Goal: Information Seeking & Learning: Learn about a topic

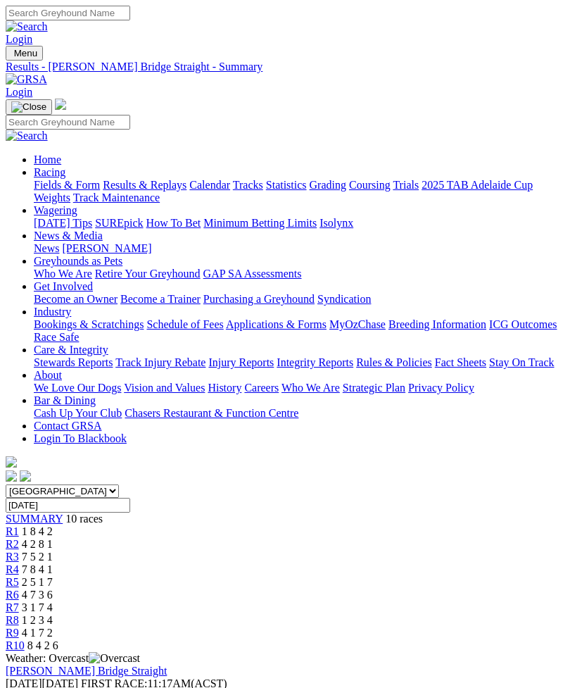
click at [11, 56] on img "Toggle navigation" at bounding box center [11, 56] width 0 height 0
click at [94, 187] on link "Fields & Form" at bounding box center [67, 185] width 66 height 12
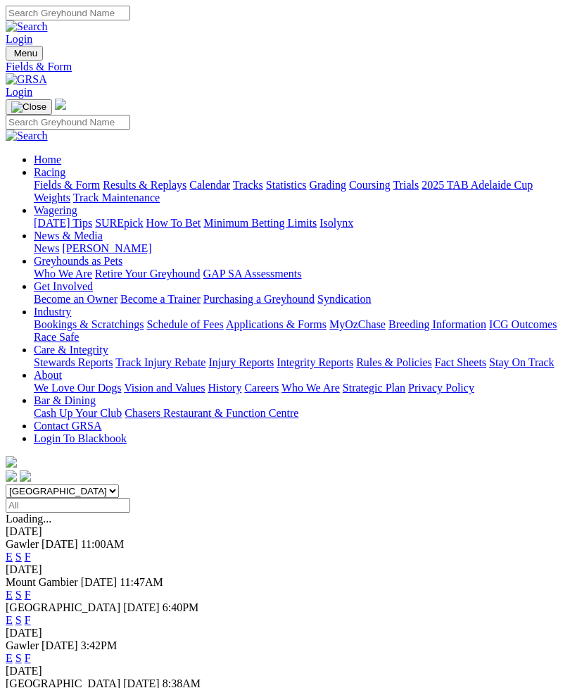
click at [31, 614] on link "F" at bounding box center [28, 620] width 6 height 12
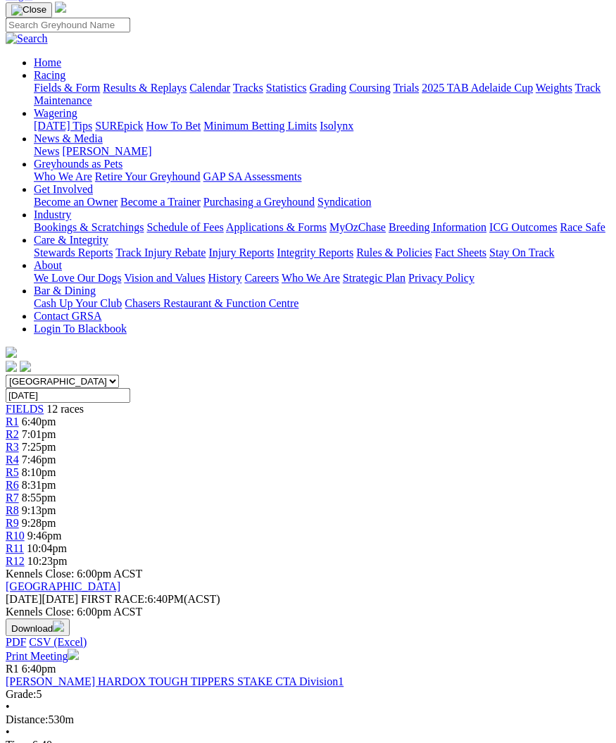
scroll to position [68, 0]
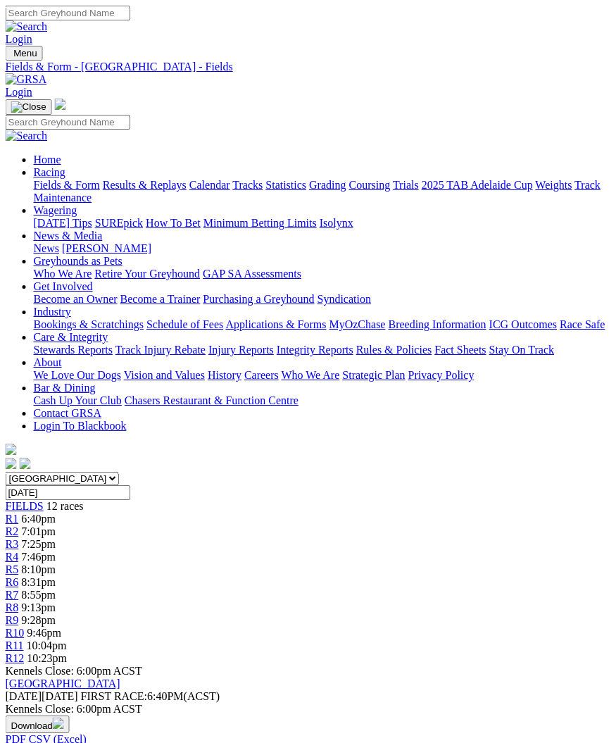
click at [11, 56] on img "Toggle navigation" at bounding box center [11, 56] width 0 height 0
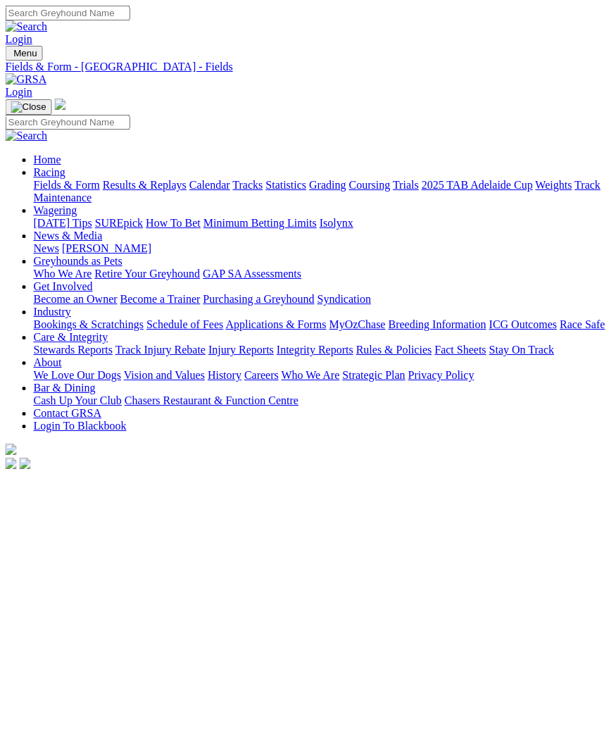
scroll to position [0, 10]
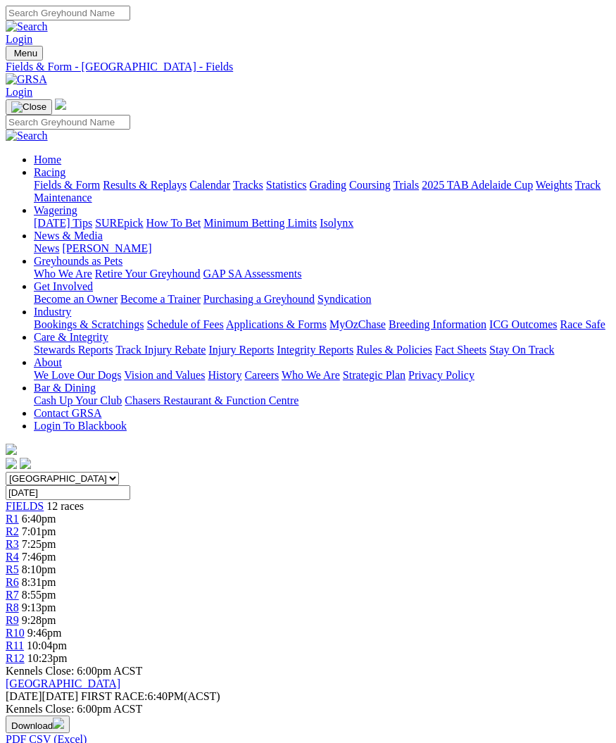
click at [92, 191] on link "Fields & Form" at bounding box center [67, 185] width 66 height 12
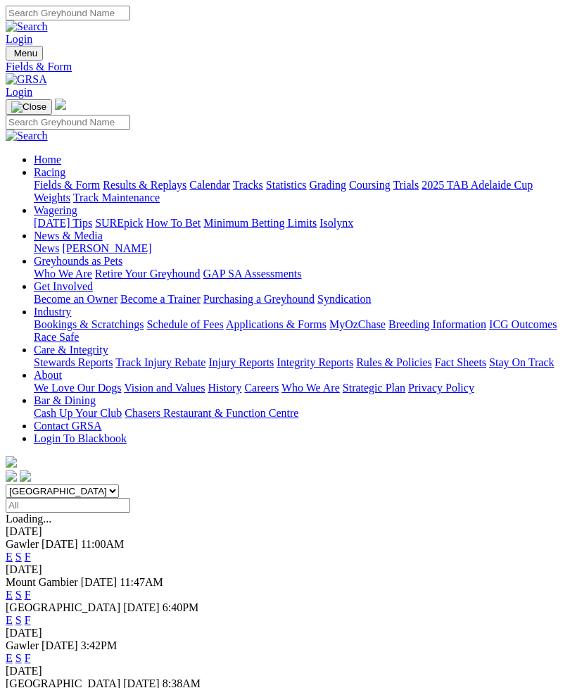
scroll to position [49, 0]
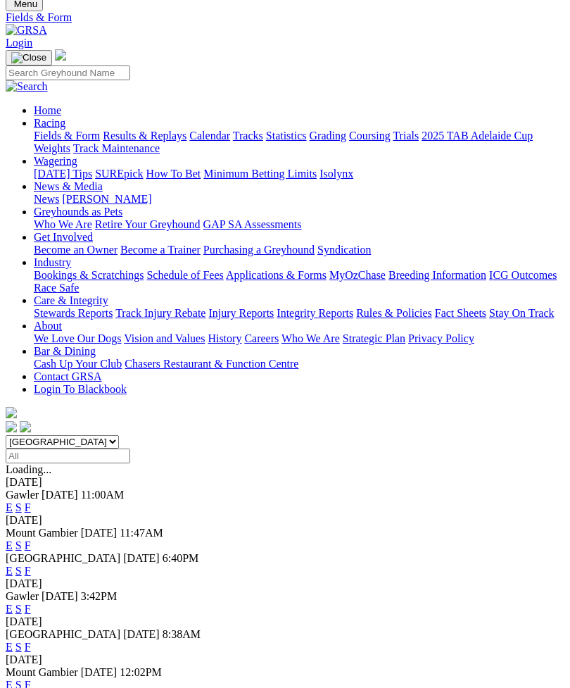
click at [31, 641] on link "F" at bounding box center [28, 647] width 6 height 12
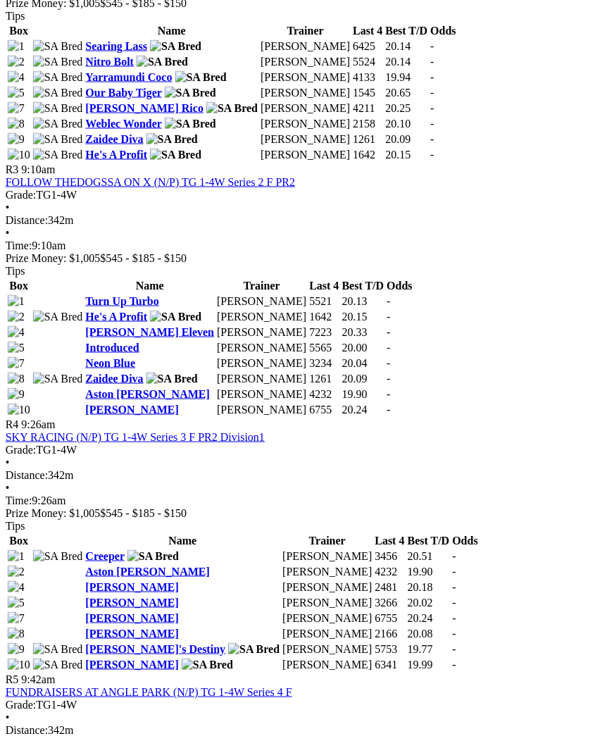
scroll to position [1050, 6]
